Goal: Navigation & Orientation: Find specific page/section

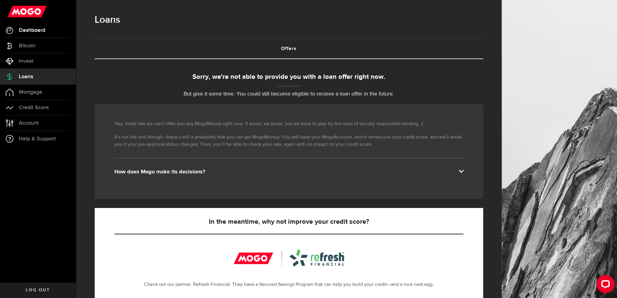
click at [29, 28] on span "Dashboard" at bounding box center [32, 30] width 26 height 5
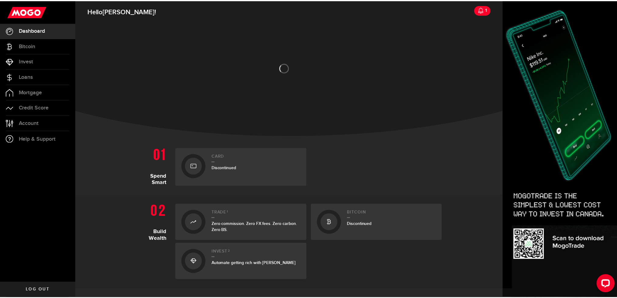
scroll to position [121, 0]
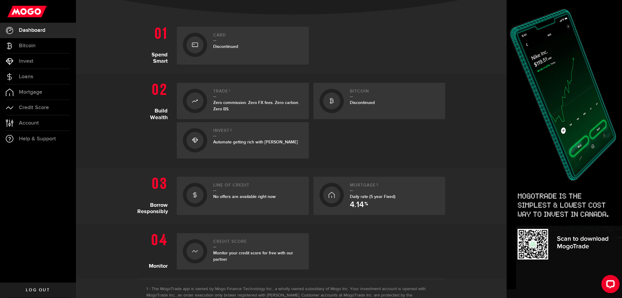
click at [256, 199] on span "No offers are available right now" at bounding box center [244, 196] width 63 height 5
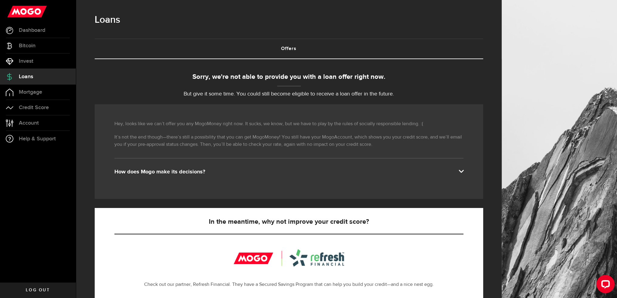
scroll to position [111, 0]
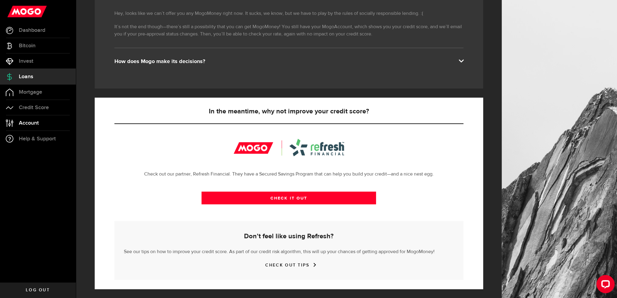
click at [37, 125] on span "Account" at bounding box center [29, 123] width 20 height 5
